Goal: Task Accomplishment & Management: Complete application form

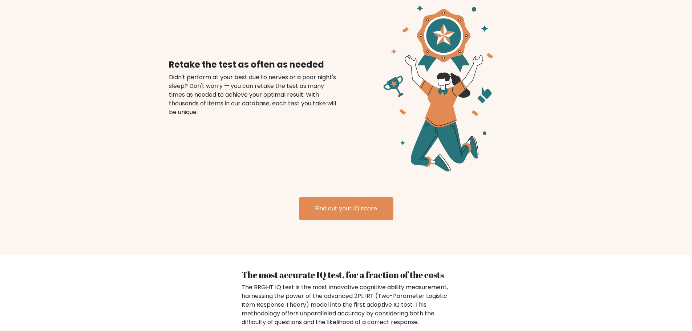
scroll to position [848, 0]
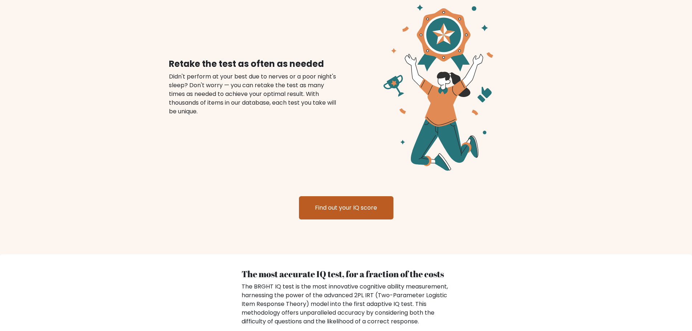
click at [345, 209] on link "Find out your IQ score" at bounding box center [346, 207] width 94 height 23
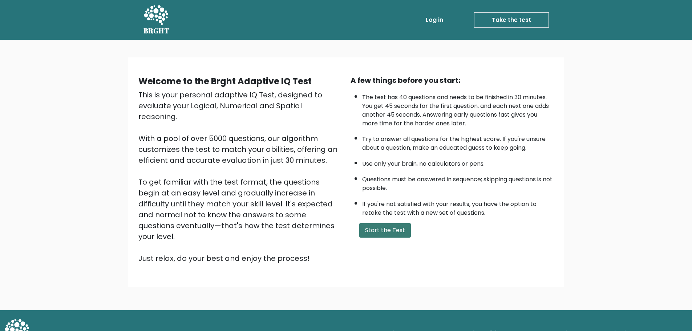
click at [373, 234] on button "Start the Test" at bounding box center [385, 230] width 52 height 15
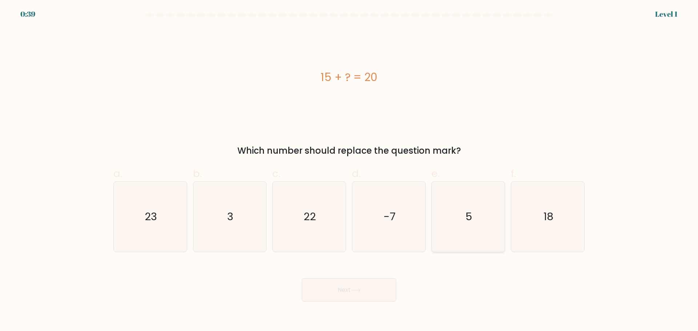
click at [483, 237] on icon "5" at bounding box center [468, 217] width 70 height 70
click at [349, 170] on input "e. 5" at bounding box center [349, 168] width 0 height 5
radio input "true"
click at [360, 292] on button "Next" at bounding box center [349, 289] width 94 height 23
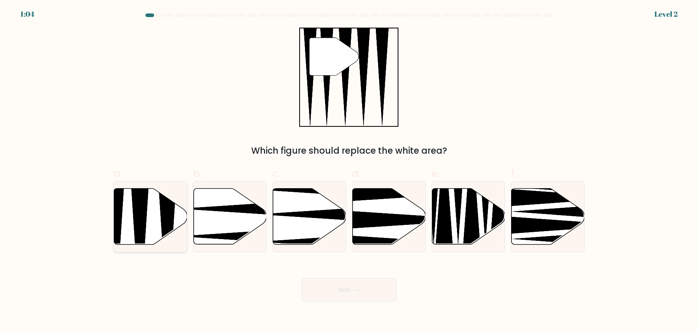
click at [149, 202] on icon at bounding box center [150, 216] width 73 height 56
click at [349, 170] on input "a." at bounding box center [349, 168] width 0 height 5
radio input "true"
click at [331, 299] on button "Next" at bounding box center [349, 289] width 94 height 23
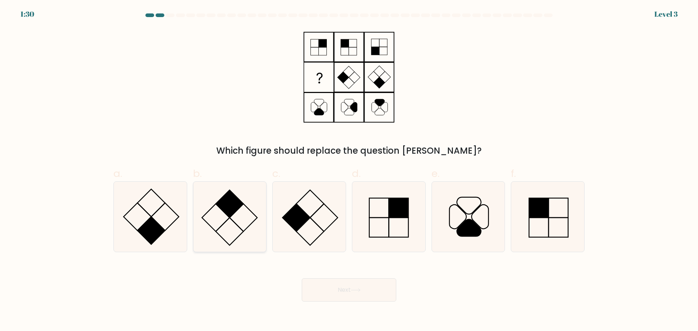
click at [241, 203] on rect at bounding box center [230, 204] width 28 height 28
click at [349, 170] on input "b." at bounding box center [349, 168] width 0 height 5
radio input "true"
click at [317, 278] on button "Next" at bounding box center [349, 289] width 94 height 23
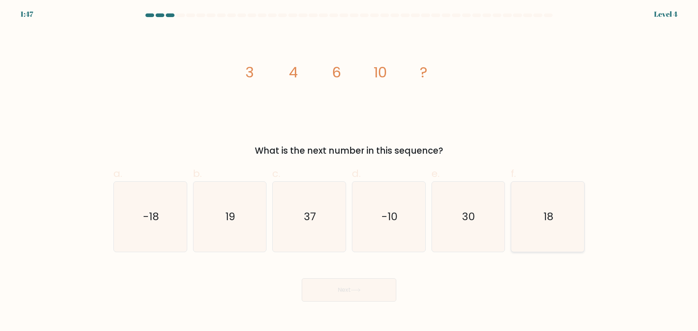
click at [556, 219] on icon "18" at bounding box center [547, 217] width 70 height 70
click at [349, 170] on input "f. 18" at bounding box center [349, 168] width 0 height 5
radio input "true"
click at [350, 282] on button "Next" at bounding box center [349, 289] width 94 height 23
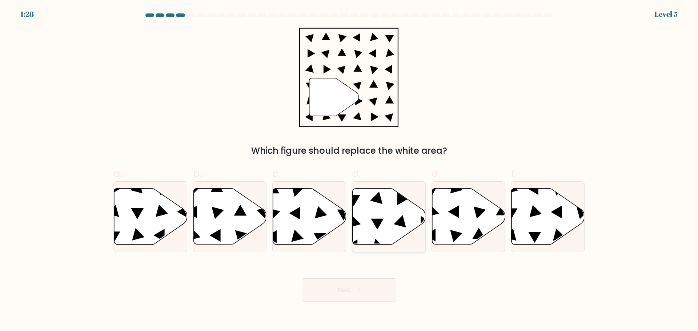
click at [382, 233] on icon at bounding box center [388, 216] width 73 height 56
click at [349, 170] on input "d." at bounding box center [349, 168] width 0 height 5
radio input "true"
click at [347, 294] on button "Next" at bounding box center [349, 289] width 94 height 23
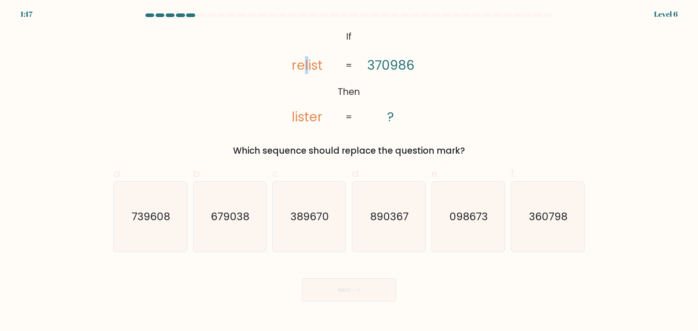
click at [307, 67] on tspan "relist" at bounding box center [306, 66] width 31 height 18
click at [372, 66] on tspan "370986" at bounding box center [390, 66] width 47 height 18
click at [447, 204] on icon "098673" at bounding box center [468, 217] width 70 height 70
click at [349, 170] on input "e. 098673" at bounding box center [349, 168] width 0 height 5
radio input "true"
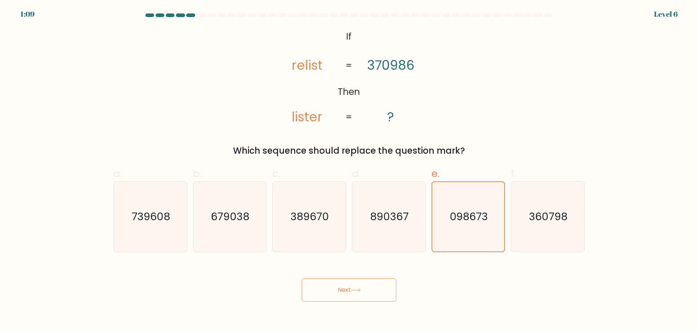
click at [343, 289] on button "Next" at bounding box center [349, 289] width 94 height 23
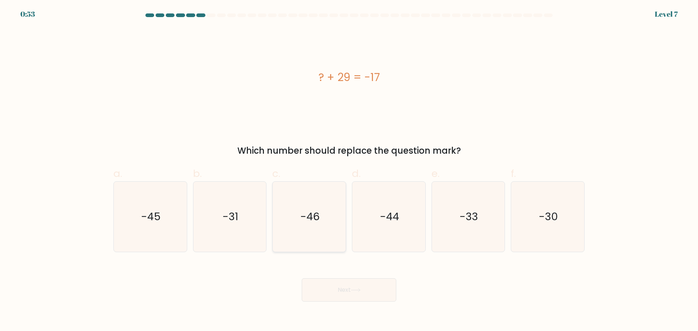
click at [292, 223] on icon "-46" at bounding box center [309, 217] width 70 height 70
click at [349, 170] on input "c. -46" at bounding box center [349, 168] width 0 height 5
radio input "true"
click at [356, 289] on icon at bounding box center [356, 290] width 10 height 4
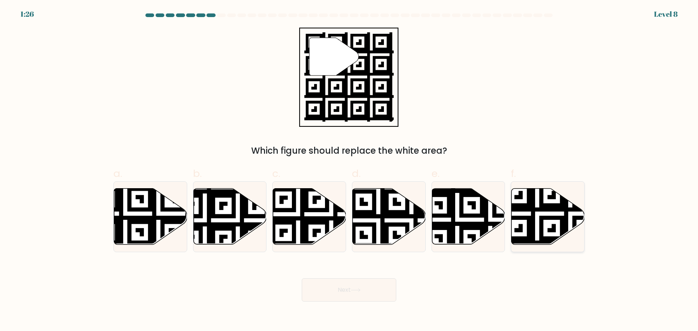
click at [527, 215] on icon at bounding box center [547, 216] width 73 height 56
click at [349, 170] on input "f." at bounding box center [349, 168] width 0 height 5
radio input "true"
click at [346, 293] on button "Next" at bounding box center [349, 289] width 94 height 23
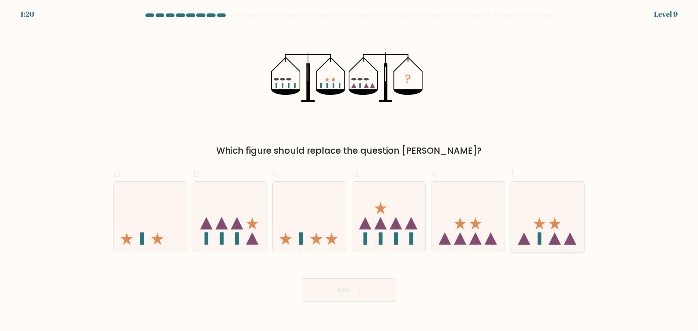
click at [581, 242] on icon at bounding box center [547, 216] width 73 height 60
click at [349, 170] on input "f." at bounding box center [349, 168] width 0 height 5
radio input "true"
click at [353, 295] on button "Next" at bounding box center [349, 289] width 94 height 23
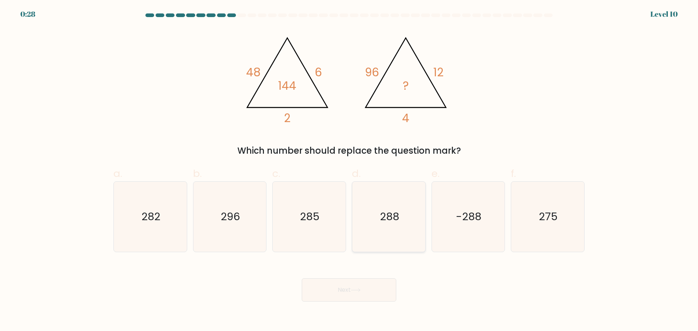
click at [391, 205] on icon "288" at bounding box center [389, 217] width 70 height 70
click at [349, 170] on input "d. 288" at bounding box center [349, 168] width 0 height 5
radio input "true"
click at [388, 288] on button "Next" at bounding box center [349, 289] width 94 height 23
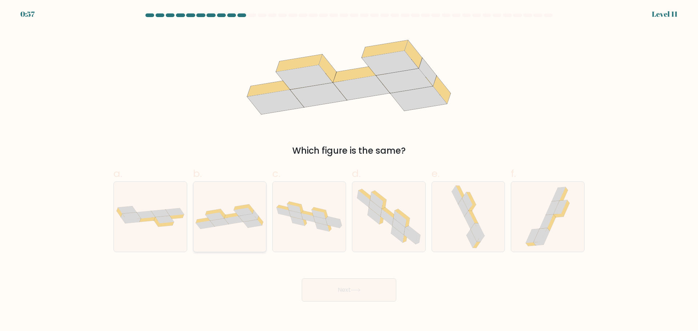
click at [206, 215] on icon at bounding box center [214, 217] width 19 height 8
click at [349, 170] on input "b." at bounding box center [349, 168] width 0 height 5
radio input "true"
click at [348, 296] on button "Next" at bounding box center [349, 289] width 94 height 23
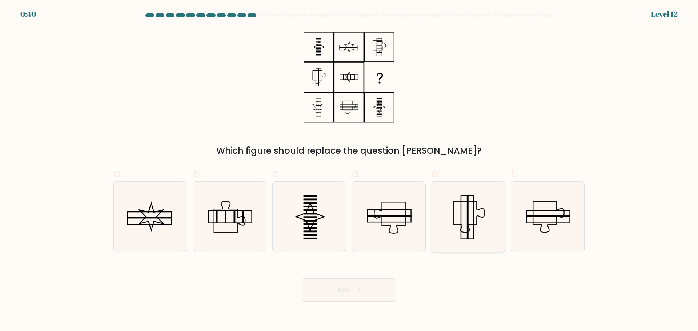
click at [484, 215] on icon at bounding box center [468, 216] width 31 height 31
click at [349, 170] on input "e." at bounding box center [349, 168] width 0 height 5
radio input "true"
click at [346, 289] on button "Next" at bounding box center [349, 289] width 94 height 23
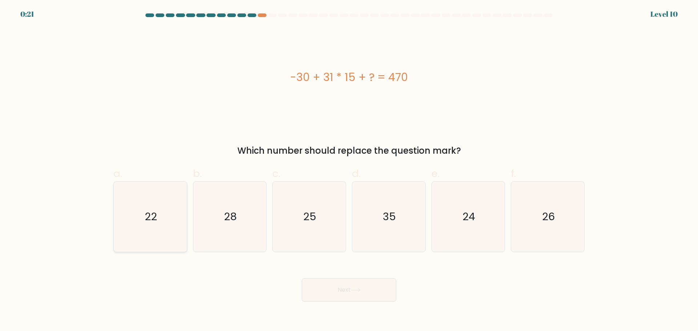
click at [130, 213] on icon "22" at bounding box center [150, 217] width 70 height 70
click at [349, 170] on input "a. 22" at bounding box center [349, 168] width 0 height 5
radio input "true"
click at [337, 296] on button "Next" at bounding box center [349, 289] width 94 height 23
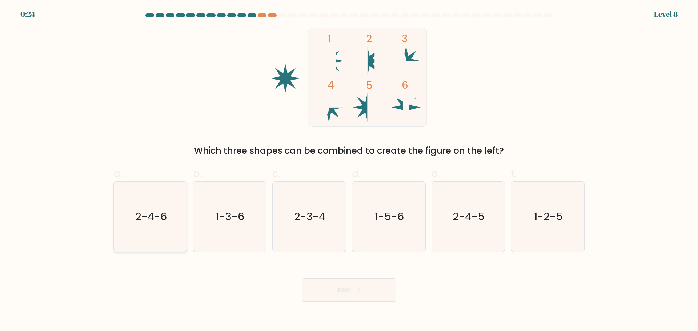
click at [162, 203] on icon "2-4-6" at bounding box center [150, 217] width 70 height 70
click at [349, 170] on input "a. 2-4-6" at bounding box center [349, 168] width 0 height 5
radio input "true"
click at [364, 295] on button "Next" at bounding box center [349, 289] width 94 height 23
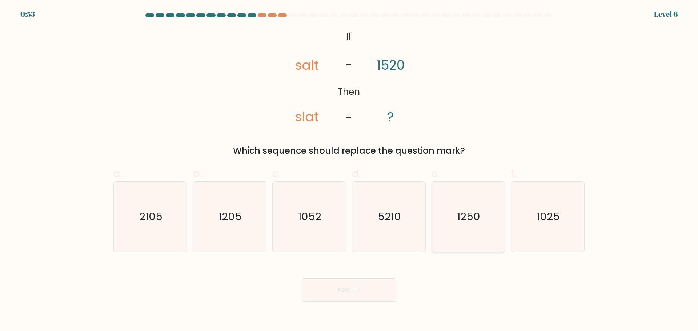
click at [469, 208] on icon "1250" at bounding box center [468, 217] width 70 height 70
click at [349, 170] on input "e. 1250" at bounding box center [349, 168] width 0 height 5
radio input "true"
click at [374, 279] on button "Next" at bounding box center [349, 289] width 94 height 23
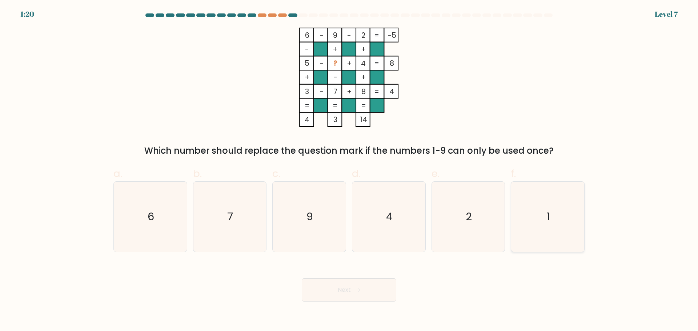
click at [559, 227] on icon "1" at bounding box center [547, 217] width 70 height 70
click at [349, 170] on input "f. 1" at bounding box center [349, 168] width 0 height 5
radio input "true"
click at [349, 295] on button "Next" at bounding box center [349, 289] width 94 height 23
click at [448, 222] on icon "2" at bounding box center [468, 217] width 70 height 70
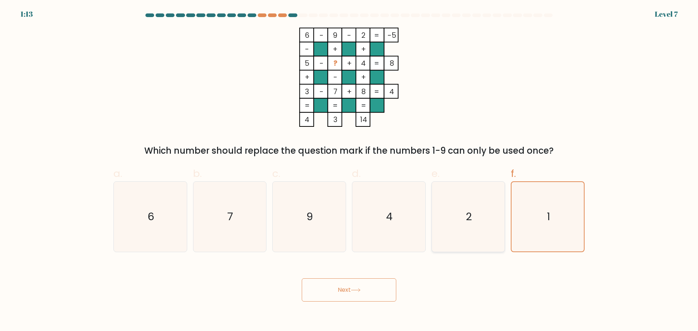
click at [349, 170] on input "e. 2" at bounding box center [349, 168] width 0 height 5
radio input "true"
click at [398, 222] on icon "4" at bounding box center [389, 217] width 70 height 70
click at [349, 170] on input "d. 4" at bounding box center [349, 168] width 0 height 5
radio input "true"
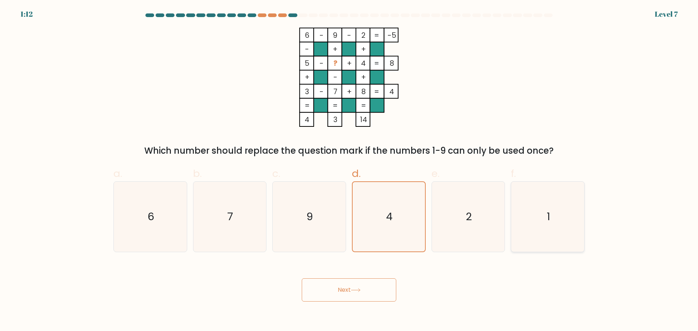
click at [557, 226] on icon "1" at bounding box center [547, 217] width 70 height 70
click at [349, 170] on input "f. 1" at bounding box center [349, 168] width 0 height 5
radio input "true"
click at [337, 290] on button "Next" at bounding box center [349, 289] width 94 height 23
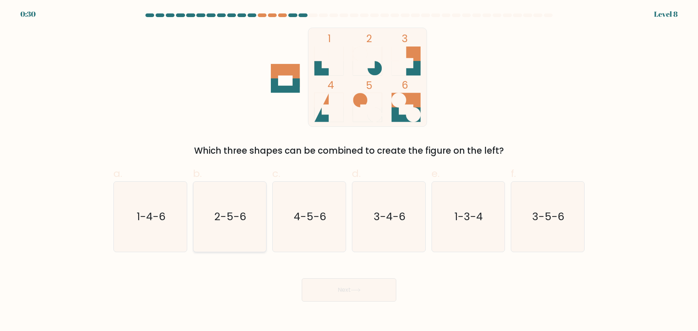
click at [249, 213] on icon "2-5-6" at bounding box center [229, 217] width 70 height 70
click at [349, 170] on input "b. 2-5-6" at bounding box center [349, 168] width 0 height 5
radio input "true"
click at [356, 280] on button "Next" at bounding box center [349, 289] width 94 height 23
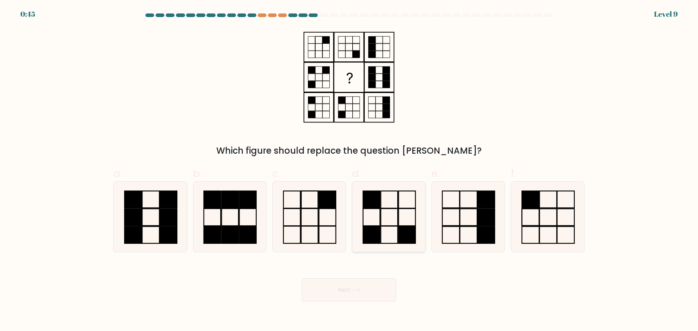
click at [395, 213] on icon at bounding box center [389, 217] width 70 height 70
click at [349, 170] on input "d." at bounding box center [349, 168] width 0 height 5
radio input "true"
click at [360, 284] on button "Next" at bounding box center [349, 289] width 94 height 23
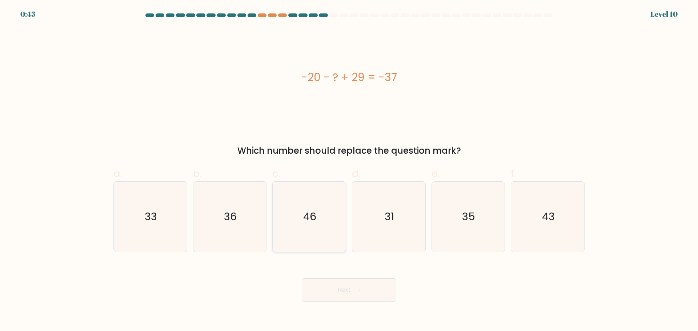
click at [278, 200] on icon "46" at bounding box center [309, 217] width 70 height 70
click at [349, 170] on input "c. 46" at bounding box center [349, 168] width 0 height 5
radio input "true"
click at [353, 285] on button "Next" at bounding box center [349, 289] width 94 height 23
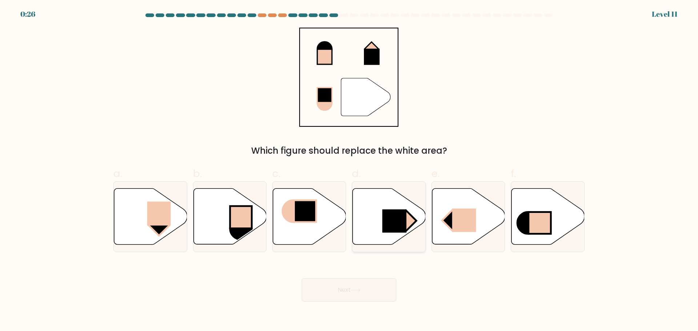
click at [404, 219] on rect at bounding box center [394, 220] width 24 height 23
click at [349, 170] on input "d." at bounding box center [349, 168] width 0 height 5
radio input "true"
click at [346, 295] on button "Next" at bounding box center [349, 289] width 94 height 23
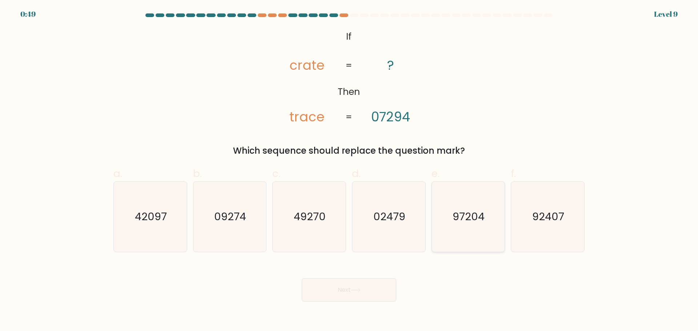
click at [445, 233] on icon "97204" at bounding box center [468, 217] width 70 height 70
click at [349, 170] on input "e. 97204" at bounding box center [349, 168] width 0 height 5
radio input "true"
click at [366, 287] on button "Next" at bounding box center [349, 289] width 94 height 23
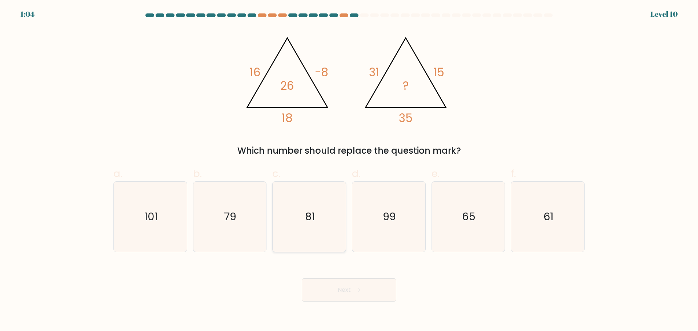
click at [311, 215] on text "81" at bounding box center [310, 216] width 10 height 15
click at [349, 170] on input "c. 81" at bounding box center [349, 168] width 0 height 5
radio input "true"
click at [331, 299] on button "Next" at bounding box center [349, 289] width 94 height 23
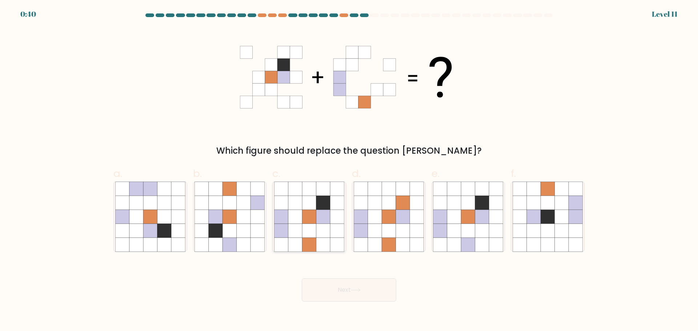
click at [307, 203] on icon at bounding box center [309, 202] width 14 height 14
click at [349, 170] on input "c." at bounding box center [349, 168] width 0 height 5
radio input "true"
click at [356, 295] on button "Next" at bounding box center [349, 289] width 94 height 23
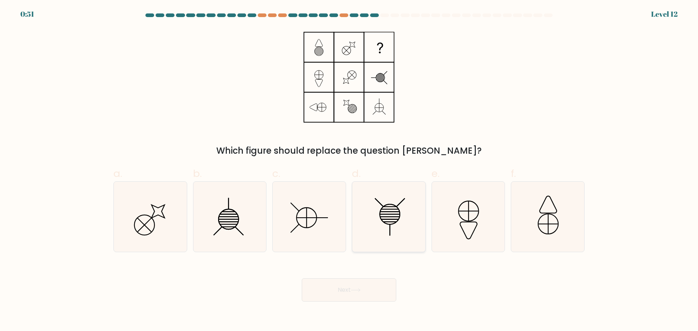
click at [382, 227] on icon at bounding box center [389, 217] width 70 height 70
click at [349, 170] on input "d." at bounding box center [349, 168] width 0 height 5
radio input "true"
click at [364, 284] on button "Next" at bounding box center [349, 289] width 94 height 23
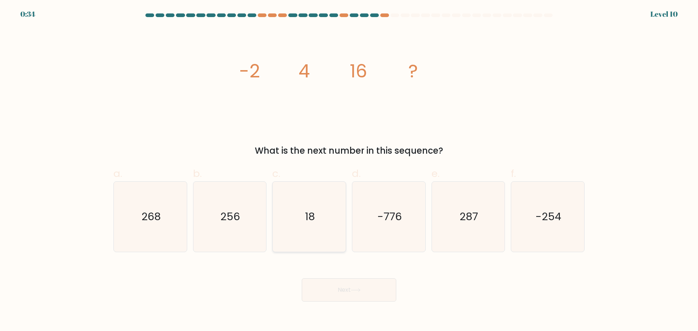
click at [299, 236] on icon "18" at bounding box center [309, 217] width 70 height 70
click at [349, 170] on input "c. 18" at bounding box center [349, 168] width 0 height 5
radio input "true"
click at [329, 286] on button "Next" at bounding box center [349, 289] width 94 height 23
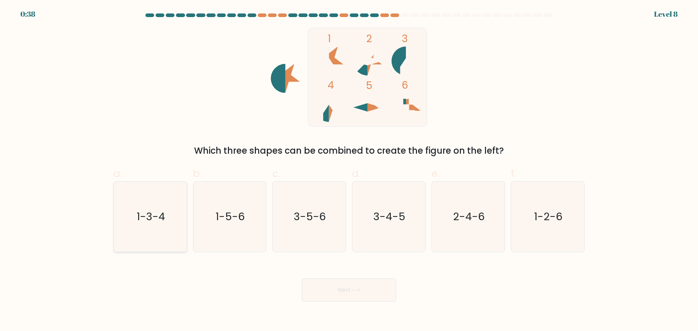
click at [155, 211] on text "1-3-4" at bounding box center [151, 216] width 28 height 15
click at [349, 170] on input "a. 1-3-4" at bounding box center [349, 168] width 0 height 5
radio input "true"
click at [342, 294] on button "Next" at bounding box center [349, 289] width 94 height 23
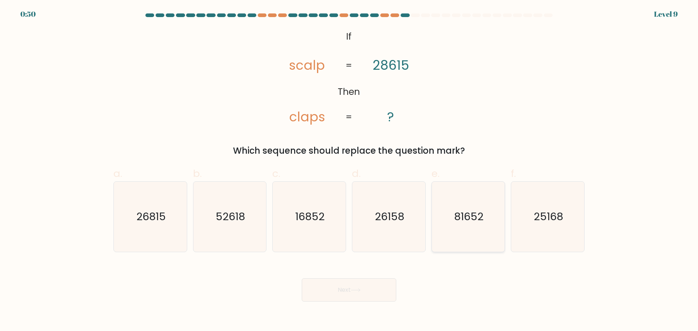
click at [494, 228] on icon "81652" at bounding box center [468, 217] width 70 height 70
click at [349, 170] on input "e. 81652" at bounding box center [349, 168] width 0 height 5
radio input "true"
click at [373, 299] on button "Next" at bounding box center [349, 289] width 94 height 23
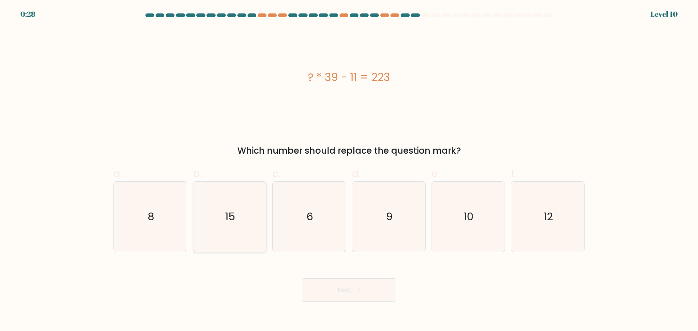
click at [260, 227] on icon "15" at bounding box center [229, 217] width 70 height 70
click at [349, 170] on input "b. 15" at bounding box center [349, 168] width 0 height 5
radio input "true"
click at [316, 236] on icon "6" at bounding box center [309, 217] width 70 height 70
click at [349, 170] on input "c. 6" at bounding box center [349, 168] width 0 height 5
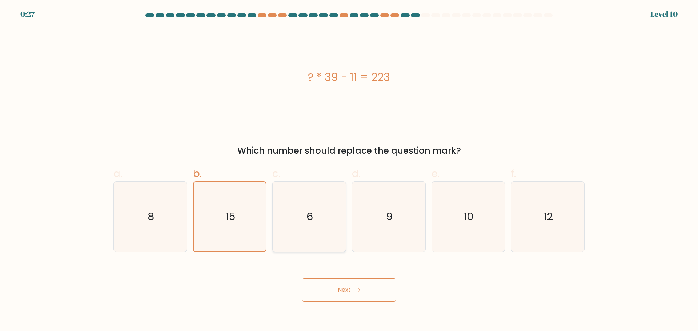
radio input "true"
click at [349, 292] on button "Next" at bounding box center [349, 289] width 94 height 23
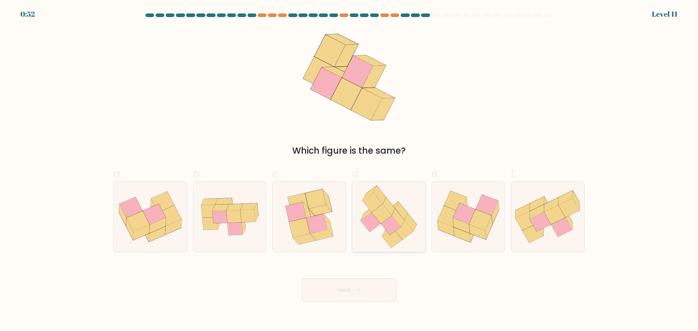
click at [390, 229] on icon at bounding box center [391, 225] width 20 height 20
click at [349, 170] on input "d." at bounding box center [349, 168] width 0 height 5
radio input "true"
click at [360, 287] on button "Next" at bounding box center [349, 289] width 94 height 23
click at [351, 292] on button "Next" at bounding box center [349, 289] width 94 height 23
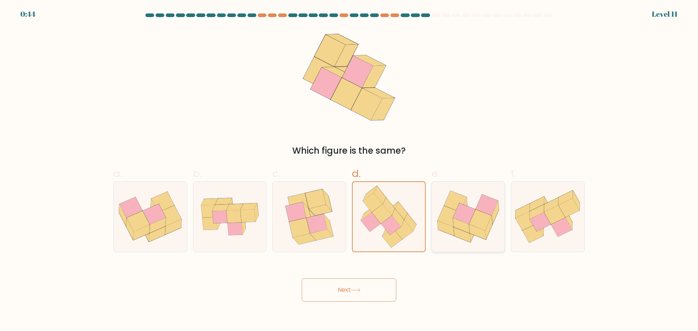
click at [455, 197] on icon at bounding box center [455, 201] width 23 height 21
click at [349, 170] on input "e." at bounding box center [349, 168] width 0 height 5
radio input "true"
click at [393, 202] on icon at bounding box center [388, 217] width 68 height 70
click at [349, 170] on input "d." at bounding box center [349, 168] width 0 height 5
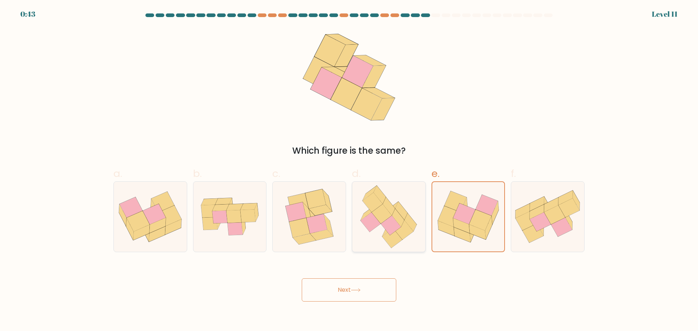
radio input "true"
click at [343, 288] on button "Next" at bounding box center [349, 289] width 94 height 23
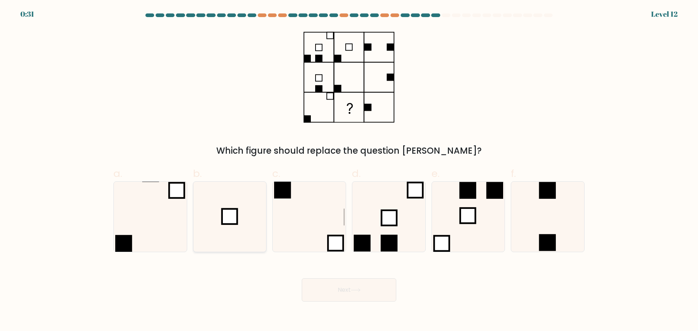
click at [237, 213] on rect at bounding box center [229, 216] width 15 height 15
click at [349, 170] on input "b." at bounding box center [349, 168] width 0 height 5
radio input "true"
click at [352, 300] on button "Next" at bounding box center [349, 289] width 94 height 23
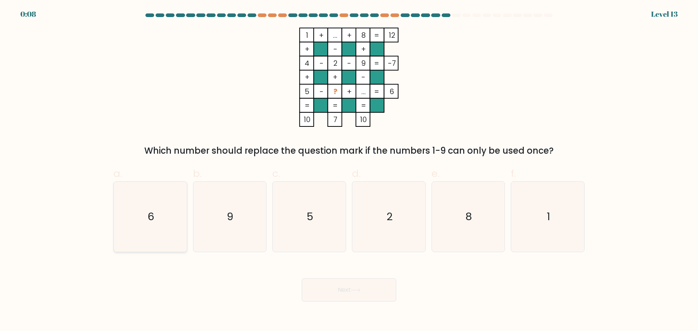
click at [174, 216] on icon "6" at bounding box center [150, 217] width 70 height 70
click at [349, 170] on input "a. 6" at bounding box center [349, 168] width 0 height 5
radio input "true"
click at [328, 287] on button "Next" at bounding box center [349, 289] width 94 height 23
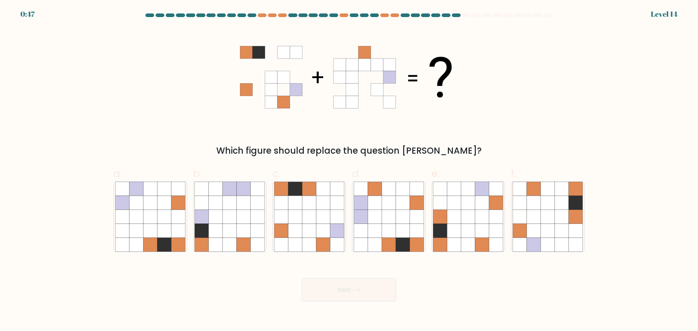
click at [318, 148] on div "Which figure should replace the question mark?" at bounding box center [349, 150] width 462 height 13
click at [466, 128] on div "Which figure should replace the question mark?" at bounding box center [349, 93] width 480 height 130
click at [313, 208] on icon at bounding box center [309, 202] width 14 height 14
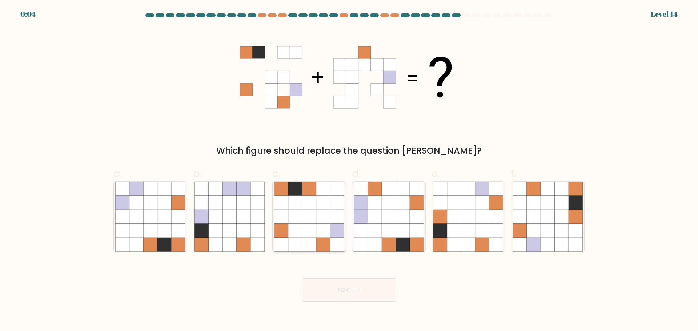
click at [349, 170] on input "c." at bounding box center [349, 168] width 0 height 5
radio input "true"
click at [331, 293] on button "Next" at bounding box center [349, 289] width 94 height 23
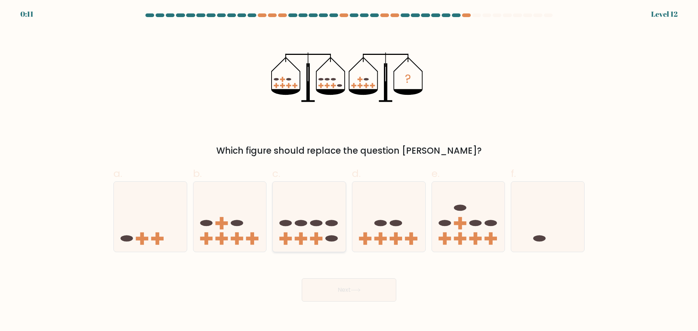
click at [316, 210] on icon at bounding box center [308, 216] width 73 height 60
click at [349, 170] on input "c." at bounding box center [349, 168] width 0 height 5
radio input "true"
click at [366, 298] on button "Next" at bounding box center [349, 289] width 94 height 23
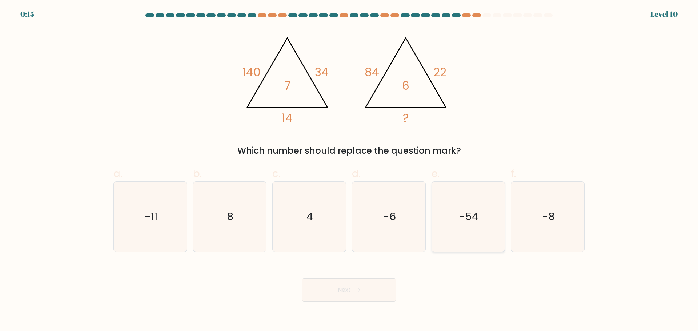
click at [456, 218] on icon "-54" at bounding box center [468, 217] width 70 height 70
click at [349, 170] on input "e. -54" at bounding box center [349, 168] width 0 height 5
radio input "true"
click at [345, 303] on body "0:15 Level 10" at bounding box center [349, 165] width 698 height 331
click at [345, 296] on button "Next" at bounding box center [349, 289] width 94 height 23
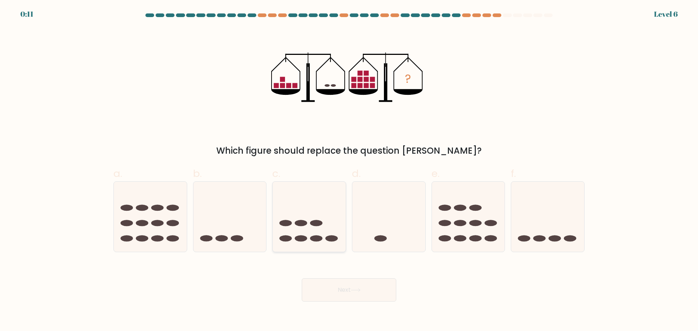
click at [300, 220] on icon at bounding box center [308, 216] width 73 height 60
click at [349, 170] on input "c." at bounding box center [349, 168] width 0 height 5
radio input "true"
click at [339, 286] on button "Next" at bounding box center [349, 289] width 94 height 23
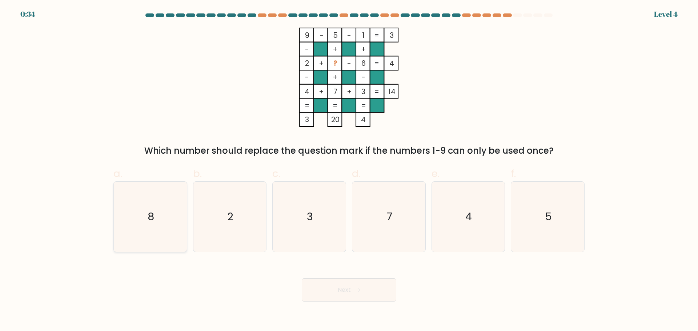
click at [158, 224] on icon "8" at bounding box center [150, 217] width 70 height 70
click at [349, 170] on input "a. 8" at bounding box center [349, 168] width 0 height 5
radio input "true"
click at [319, 287] on button "Next" at bounding box center [349, 289] width 94 height 23
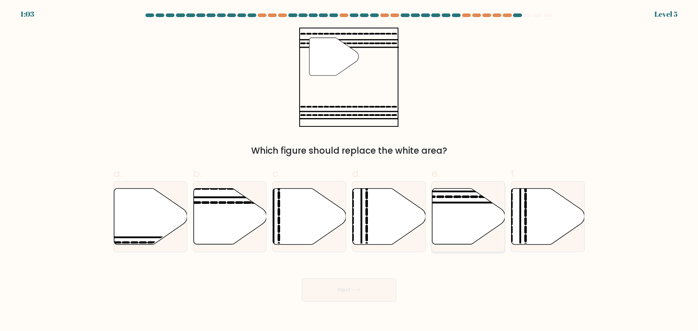
click at [469, 195] on icon at bounding box center [468, 216] width 73 height 56
click at [349, 170] on input "e." at bounding box center [349, 168] width 0 height 5
radio input "true"
click at [347, 291] on button "Next" at bounding box center [349, 289] width 94 height 23
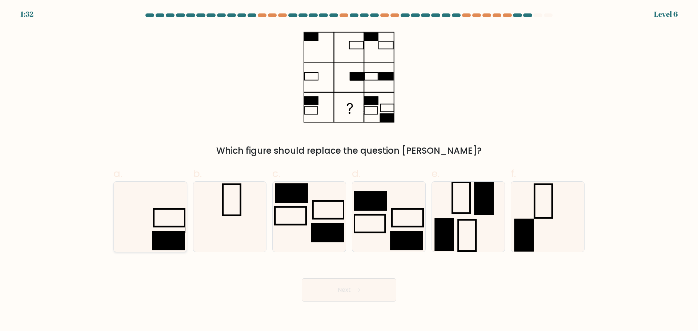
click at [163, 229] on icon at bounding box center [150, 217] width 70 height 70
click at [349, 170] on input "a." at bounding box center [349, 168] width 0 height 5
radio input "true"
click at [378, 290] on button "Next" at bounding box center [349, 289] width 94 height 23
click at [339, 291] on button "Next" at bounding box center [349, 289] width 94 height 23
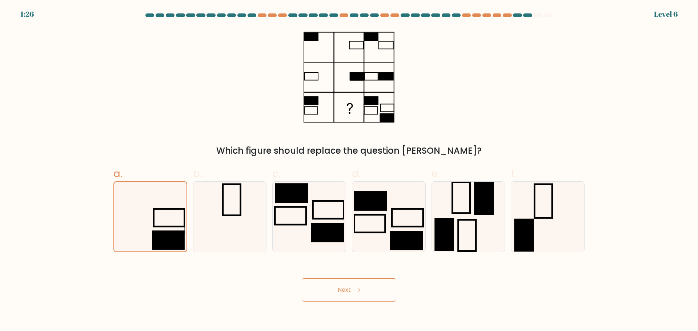
click at [354, 285] on button "Next" at bounding box center [349, 289] width 94 height 23
click at [148, 210] on icon at bounding box center [150, 216] width 69 height 69
click at [349, 170] on input "a." at bounding box center [349, 168] width 0 height 5
click at [148, 210] on icon at bounding box center [150, 216] width 69 height 69
click at [349, 170] on input "a." at bounding box center [349, 168] width 0 height 5
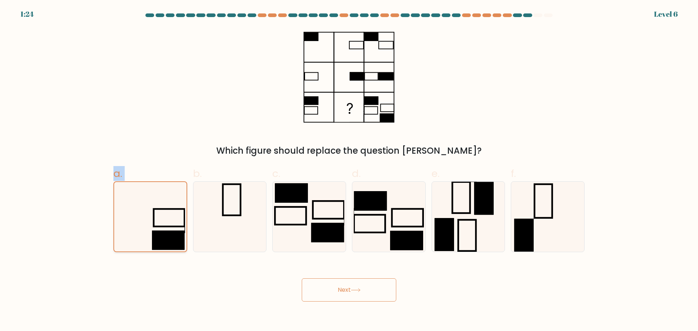
click at [148, 210] on icon at bounding box center [150, 216] width 69 height 69
click at [349, 170] on input "a." at bounding box center [349, 168] width 0 height 5
click at [338, 291] on button "Next" at bounding box center [349, 289] width 94 height 23
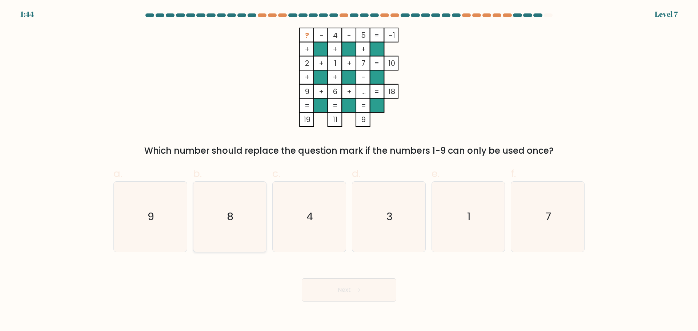
click at [229, 215] on text "8" at bounding box center [230, 216] width 7 height 15
click at [349, 170] on input "b. 8" at bounding box center [349, 168] width 0 height 5
radio input "true"
click at [318, 290] on button "Next" at bounding box center [349, 289] width 94 height 23
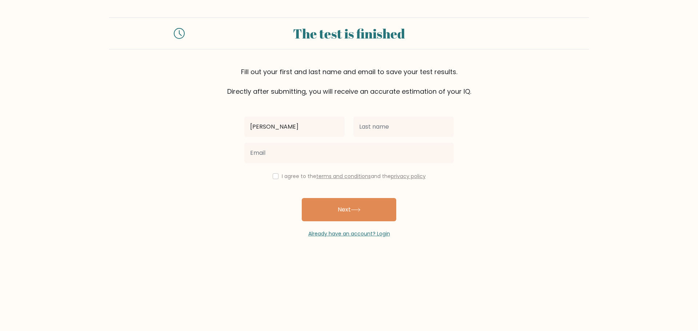
type input "[PERSON_NAME]"
type input "Sultan"
click at [274, 176] on input "checkbox" at bounding box center [275, 176] width 6 height 6
checkbox input "true"
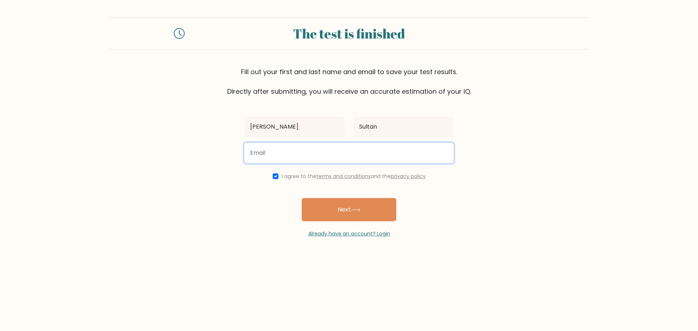
click at [321, 147] on input "email" at bounding box center [348, 153] width 209 height 20
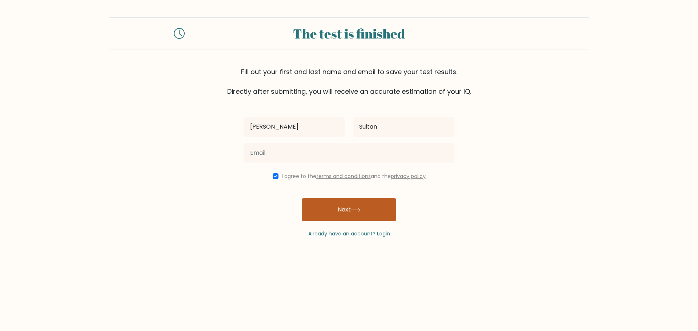
click at [389, 211] on button "Next" at bounding box center [349, 209] width 94 height 23
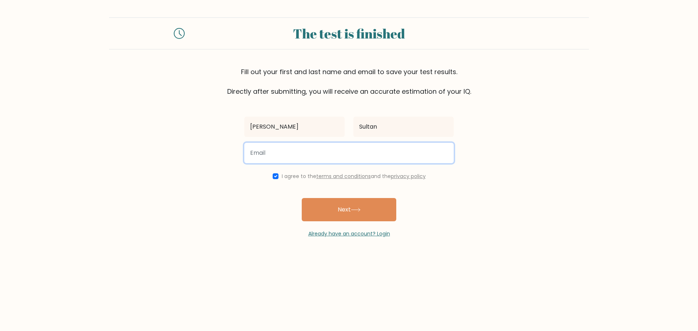
click at [352, 150] on input "email" at bounding box center [348, 153] width 209 height 20
type input "ibrahimsultan4705@gmail.com"
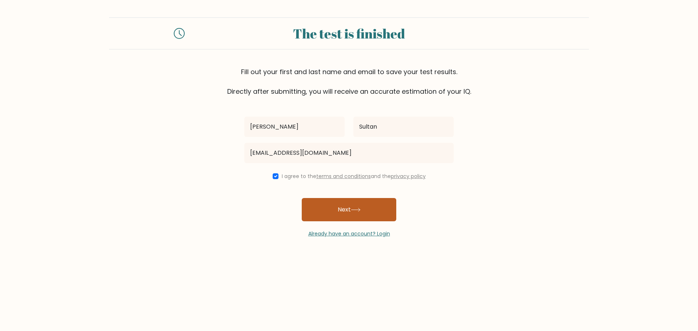
click at [354, 209] on icon at bounding box center [356, 210] width 10 height 4
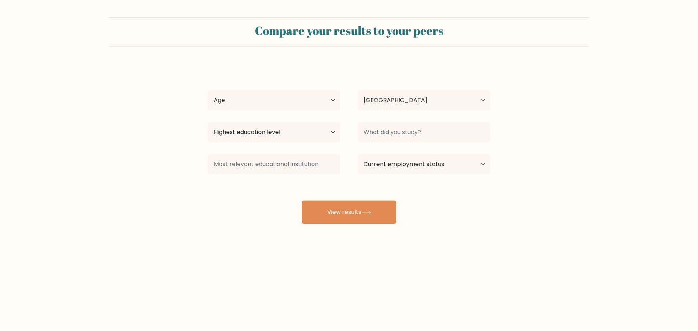
select select "IN"
click at [276, 99] on select "Age Under [DEMOGRAPHIC_DATA] [DEMOGRAPHIC_DATA] [DEMOGRAPHIC_DATA] [DEMOGRAPHIC…" at bounding box center [274, 100] width 132 height 20
select select "18_24"
click at [208, 90] on select "Age Under [DEMOGRAPHIC_DATA] [DEMOGRAPHIC_DATA] [DEMOGRAPHIC_DATA] [DEMOGRAPHIC…" at bounding box center [274, 100] width 132 height 20
click at [397, 104] on select "Country [GEOGRAPHIC_DATA] [GEOGRAPHIC_DATA] [GEOGRAPHIC_DATA] [US_STATE] [GEOGR…" at bounding box center [423, 100] width 132 height 20
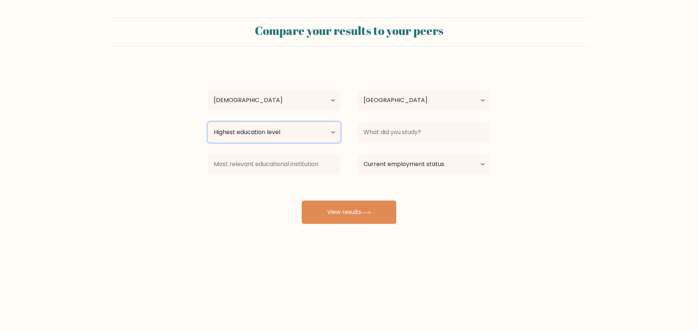
click at [276, 126] on select "Highest education level No schooling Primary Lower Secondary Upper Secondary Oc…" at bounding box center [274, 132] width 132 height 20
select select "bachelors_degree"
click at [208, 122] on select "Highest education level No schooling Primary Lower Secondary Upper Secondary Oc…" at bounding box center [274, 132] width 132 height 20
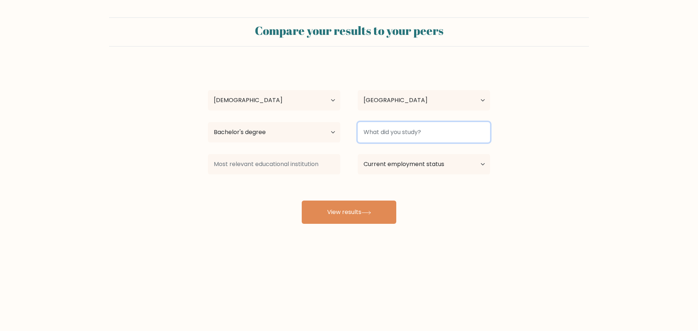
click at [399, 133] on input at bounding box center [423, 132] width 132 height 20
type input "ECS"
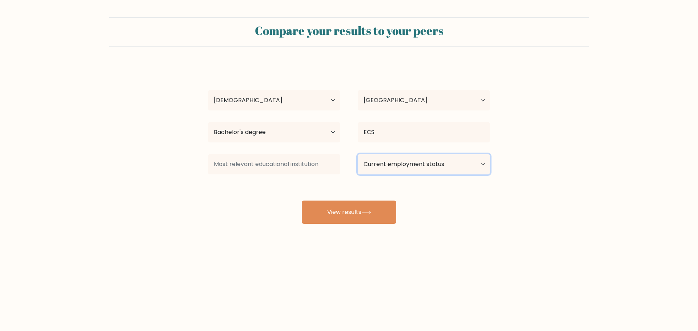
click at [421, 165] on select "Current employment status Employed Student Retired Other / prefer not to answer" at bounding box center [423, 164] width 132 height 20
select select "employed"
click at [357, 154] on select "Current employment status Employed Student Retired Other / prefer not to answer" at bounding box center [423, 164] width 132 height 20
click at [383, 165] on select "Current employment status Employed Student Retired Other / prefer not to answer" at bounding box center [423, 164] width 132 height 20
click at [381, 166] on select "Current employment status Employed Student Retired Other / prefer not to answer" at bounding box center [423, 164] width 132 height 20
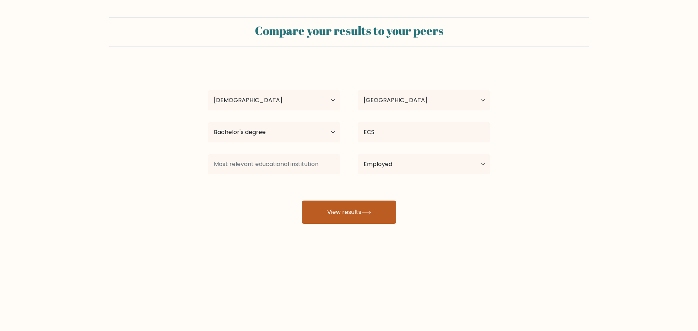
click at [339, 213] on button "View results" at bounding box center [349, 212] width 94 height 23
click at [560, 163] on form "Compare your results to your peers Ibrahim Sultan Age Under 18 years old 18-24 …" at bounding box center [349, 120] width 698 height 206
click at [353, 209] on button "View results" at bounding box center [349, 212] width 94 height 23
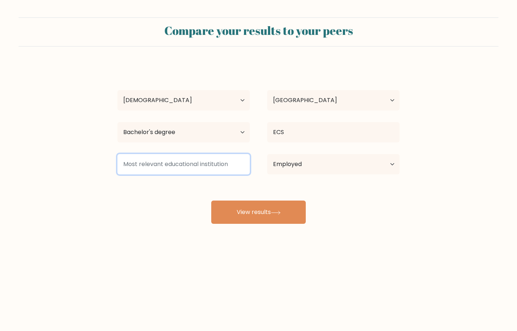
click at [179, 162] on input at bounding box center [183, 164] width 132 height 20
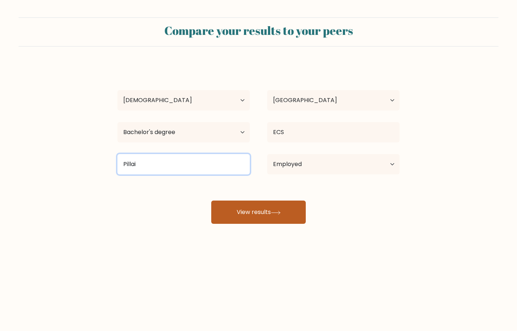
type input "Pillai"
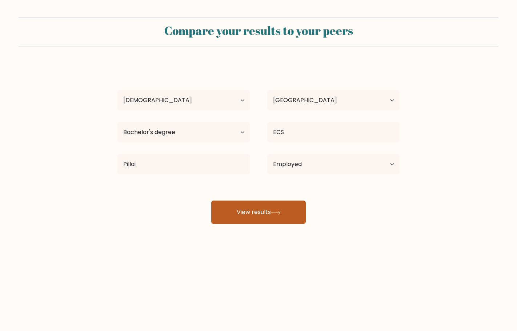
click at [271, 217] on button "View results" at bounding box center [258, 212] width 94 height 23
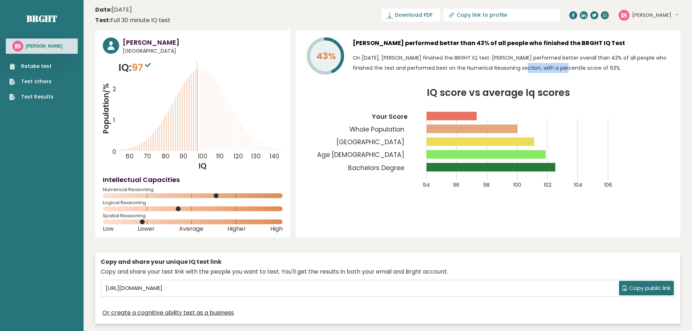
drag, startPoint x: 466, startPoint y: 68, endPoint x: 533, endPoint y: 70, distance: 66.5
click at [511, 70] on p "On [DATE], [PERSON_NAME] finished the BRGHT IQ test. [PERSON_NAME] performed be…" at bounding box center [513, 63] width 320 height 20
drag, startPoint x: 607, startPoint y: 68, endPoint x: 615, endPoint y: 68, distance: 7.6
click at [511, 68] on p "On [DATE], [PERSON_NAME] finished the BRGHT IQ test. [PERSON_NAME] performed be…" at bounding box center [513, 63] width 320 height 20
click at [321, 158] on icon "IQ score vs average Iq scores 94 96 98 100 102 104 106 Your Score Whole Populat…" at bounding box center [487, 142] width 369 height 109
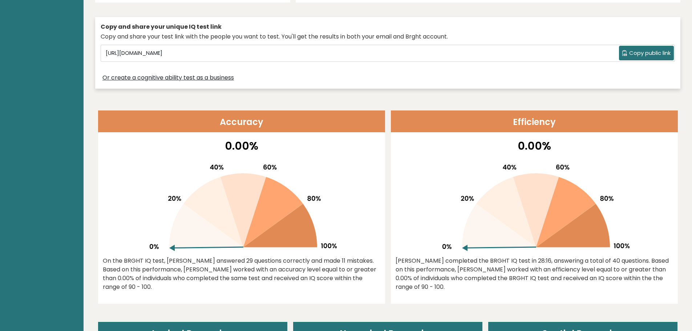
scroll to position [235, 0]
drag, startPoint x: 496, startPoint y: 218, endPoint x: 510, endPoint y: 203, distance: 21.3
click at [510, 203] on g at bounding box center [536, 207] width 187 height 86
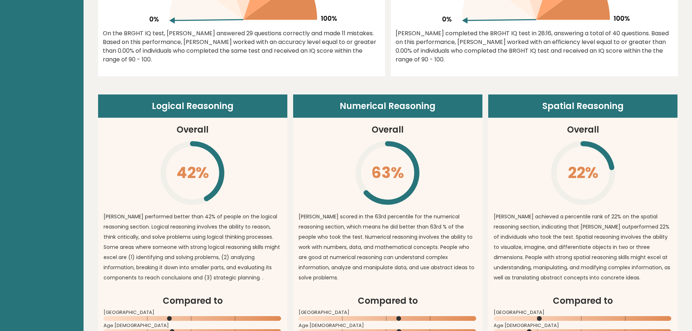
scroll to position [463, 0]
drag, startPoint x: 175, startPoint y: 167, endPoint x: 201, endPoint y: 167, distance: 25.8
click at [201, 167] on icon "\" at bounding box center [192, 173] width 66 height 66
click at [381, 230] on p "Ibrahim scored in the 63rd percentile for the numerical reasoning section, whic…" at bounding box center [388, 246] width 178 height 71
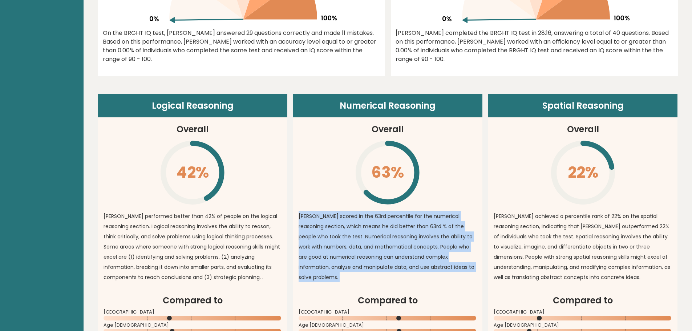
click at [381, 230] on p "Ibrahim scored in the 63rd percentile for the numerical reasoning section, whic…" at bounding box center [388, 246] width 178 height 71
click at [451, 192] on article "Numerical Reasoning Overall 63% \ Ibrahim scored in the 63rd percentile for the…" at bounding box center [387, 194] width 189 height 200
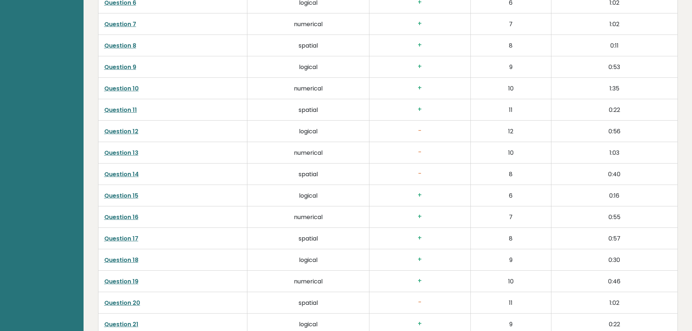
scroll to position [1348, 0]
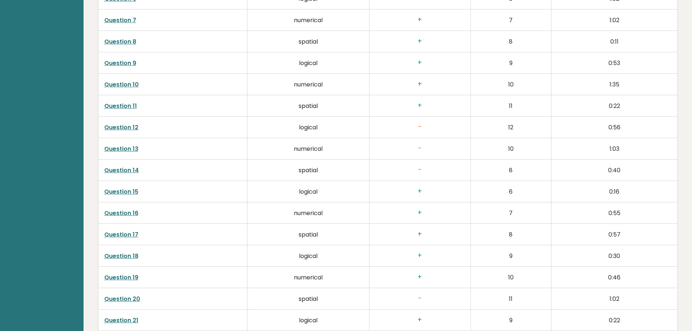
click at [129, 126] on link "Question 12" at bounding box center [121, 127] width 34 height 8
click at [115, 128] on link "Question 12" at bounding box center [121, 127] width 34 height 8
click at [115, 148] on link "Question 13" at bounding box center [121, 149] width 34 height 8
click at [117, 171] on link "Question 14" at bounding box center [121, 170] width 35 height 8
click at [120, 295] on link "Question 20" at bounding box center [122, 299] width 36 height 8
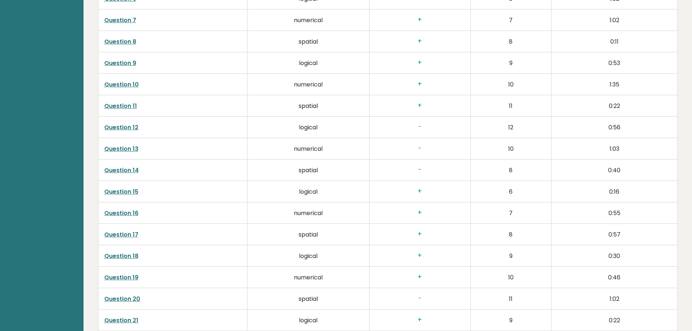
drag, startPoint x: 136, startPoint y: 66, endPoint x: 144, endPoint y: 67, distance: 7.7
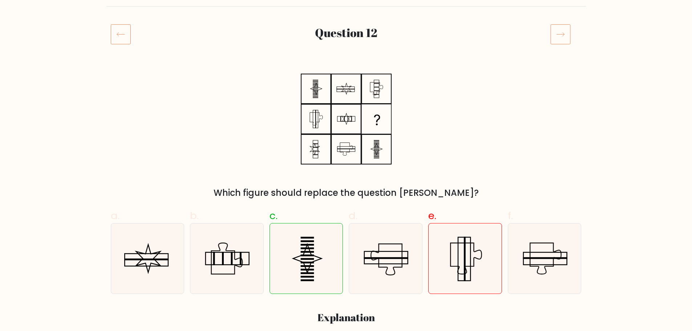
scroll to position [78, 0]
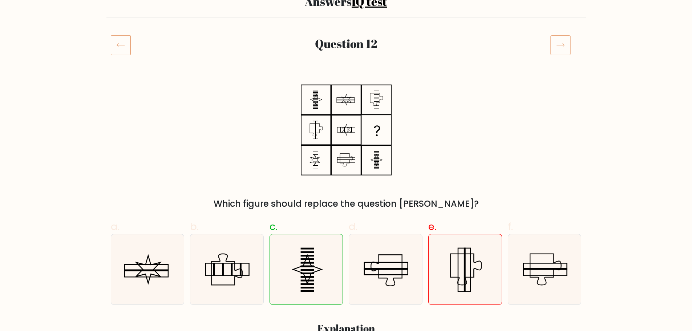
scroll to position [66, 0]
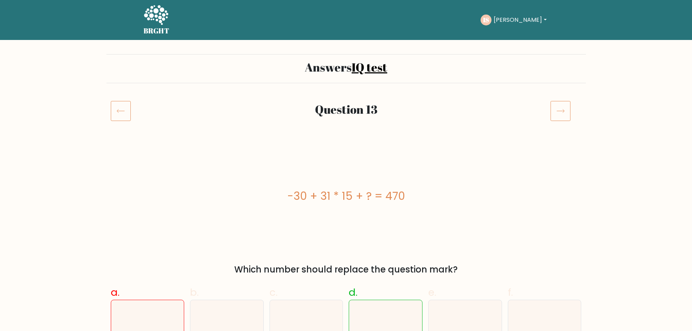
click at [152, 22] on icon at bounding box center [156, 16] width 25 height 22
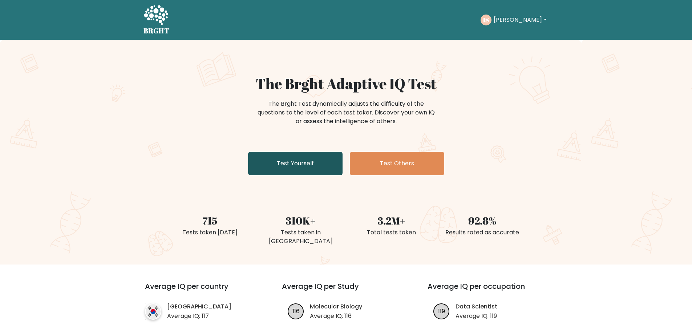
click at [316, 162] on link "Test Yourself" at bounding box center [295, 163] width 94 height 23
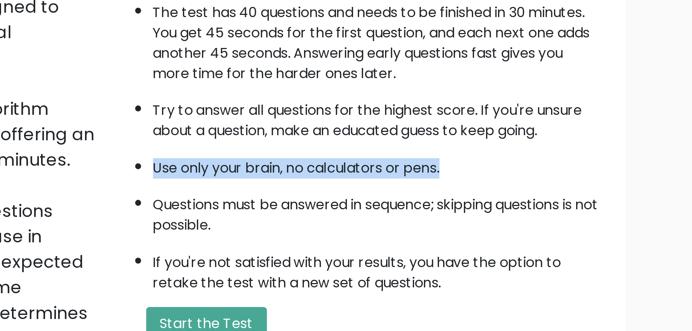
drag, startPoint x: 362, startPoint y: 165, endPoint x: 498, endPoint y: 163, distance: 136.6
click at [498, 163] on li "Use only your brain, no calculators or pens." at bounding box center [458, 162] width 192 height 12
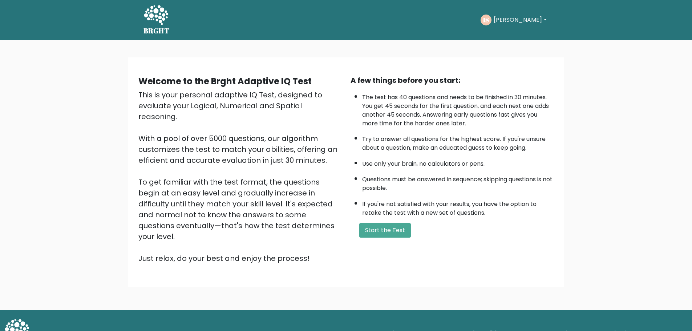
click at [127, 112] on div "Welcome to the Brght Adaptive IQ Test This is your personal adaptive IQ Test, d…" at bounding box center [346, 175] width 692 height 270
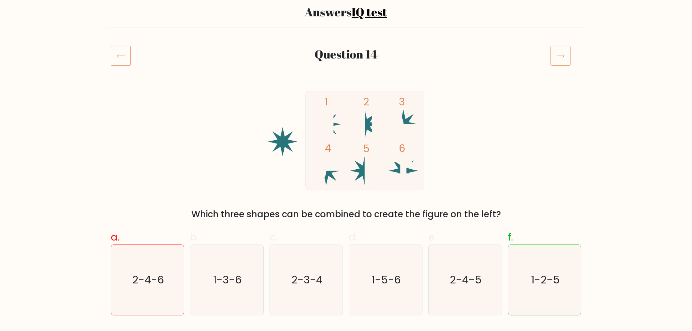
scroll to position [56, 0]
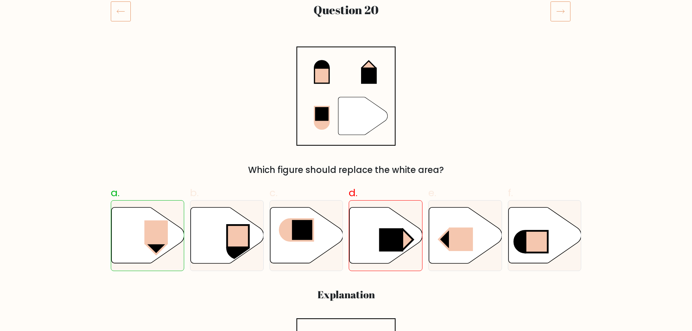
scroll to position [84, 0]
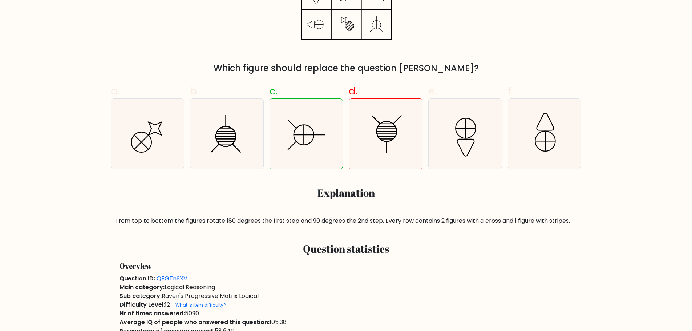
scroll to position [207, 0]
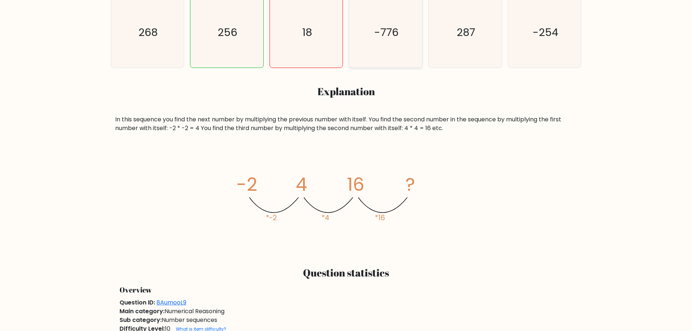
scroll to position [303, 0]
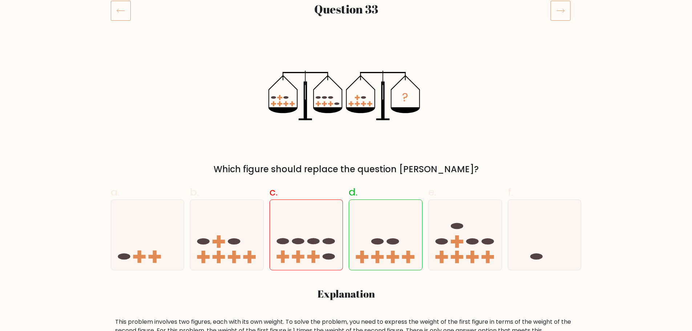
scroll to position [102, 0]
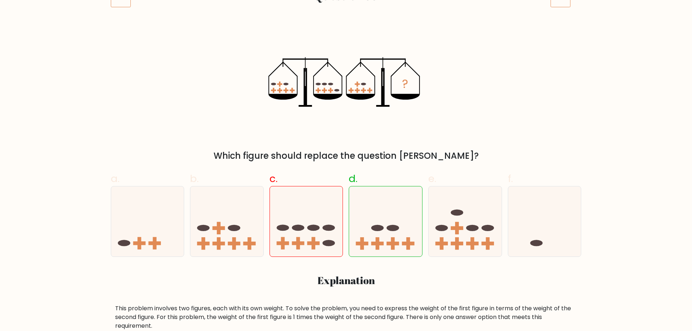
scroll to position [113, 0]
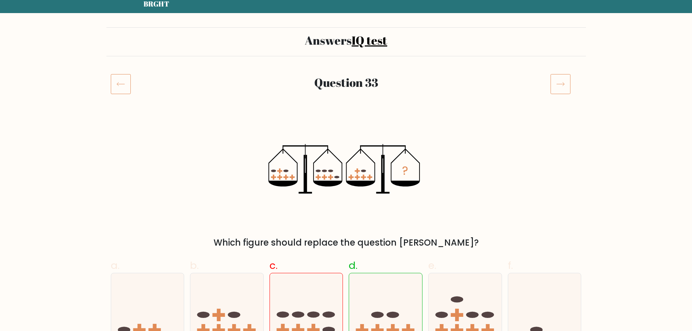
scroll to position [40, 0]
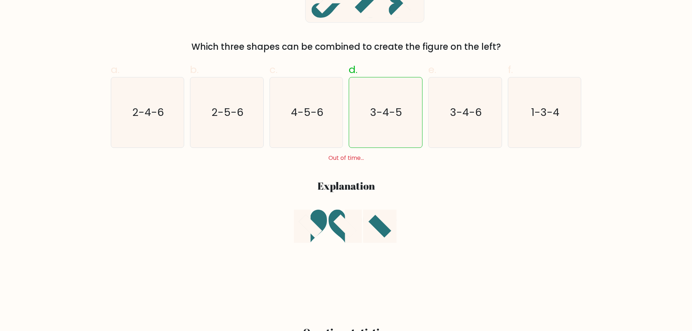
scroll to position [223, 0]
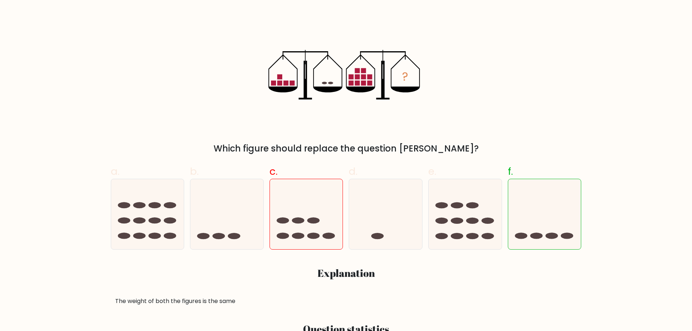
scroll to position [119, 0]
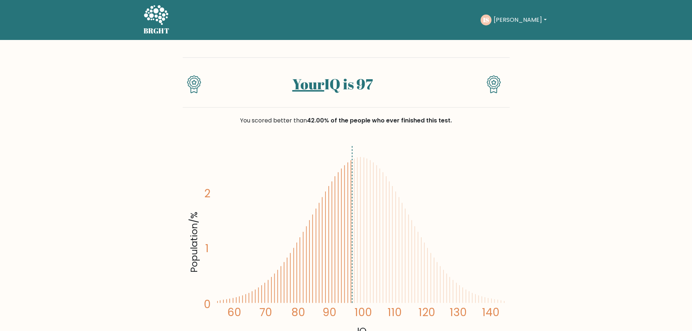
drag, startPoint x: 352, startPoint y: 160, endPoint x: 362, endPoint y: 160, distance: 10.2
click at [362, 160] on icon "Population/% IQ 0 1 2 60 70 80 90 100 110 120 130 140" at bounding box center [346, 240] width 318 height 196
drag, startPoint x: 356, startPoint y: 175, endPoint x: 324, endPoint y: 232, distance: 65.3
click at [324, 232] on icon "Population/% IQ 0 1 2 60 70 80 90 100 110 120 130 140" at bounding box center [346, 240] width 318 height 196
click at [460, 202] on icon "Population/% IQ 0 1 2 60 70 80 90 100 110 120 130 140" at bounding box center [346, 240] width 318 height 196
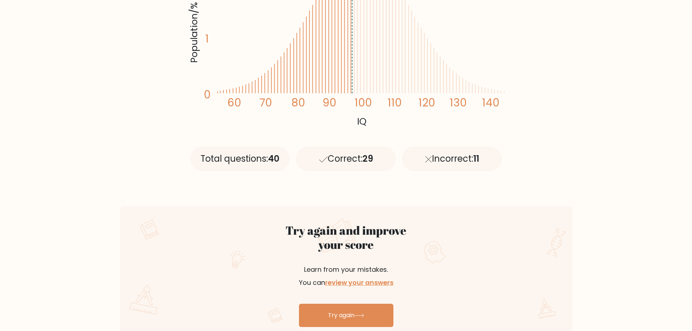
scroll to position [210, 0]
drag, startPoint x: 475, startPoint y: 155, endPoint x: 493, endPoint y: 154, distance: 17.8
click at [493, 154] on div "Incorrect: 11" at bounding box center [452, 158] width 100 height 25
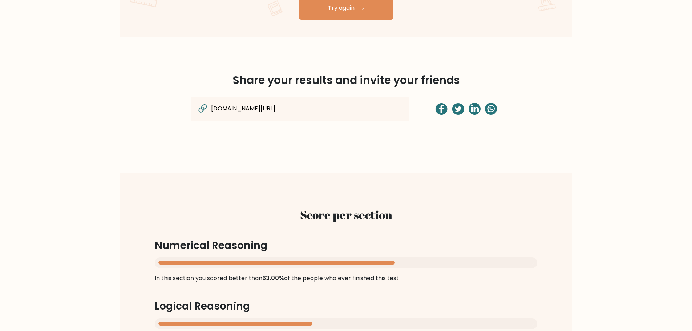
scroll to position [517, 0]
